Goal: Information Seeking & Learning: Learn about a topic

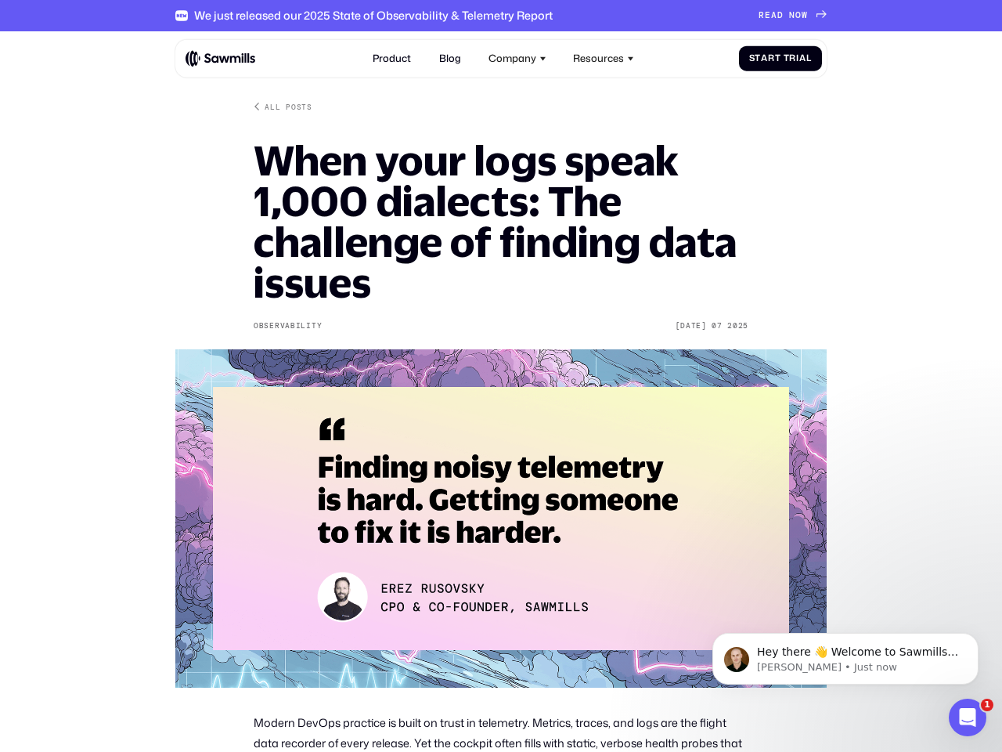
click at [517, 58] on div "Company" at bounding box center [513, 58] width 48 height 12
click at [604, 58] on div "Resources" at bounding box center [598, 58] width 51 height 12
click at [846, 658] on span "Hey there 👋 Welcome to Sawmills. The smart telemetry management platform that s…" at bounding box center [857, 690] width 201 height 90
click at [968, 717] on icon "Open Intercom Messenger" at bounding box center [968, 718] width 26 height 26
